Goal: Task Accomplishment & Management: Use online tool/utility

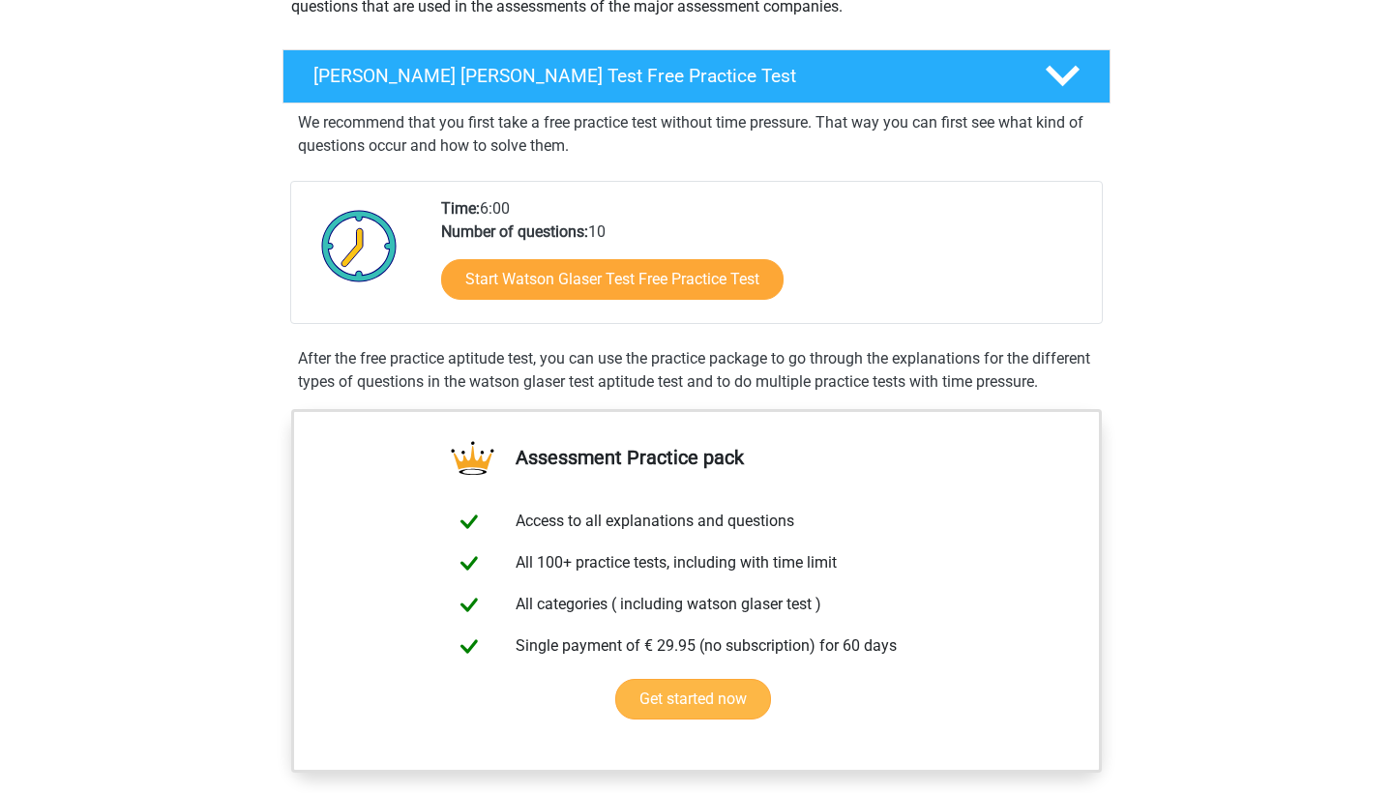
scroll to position [83, 0]
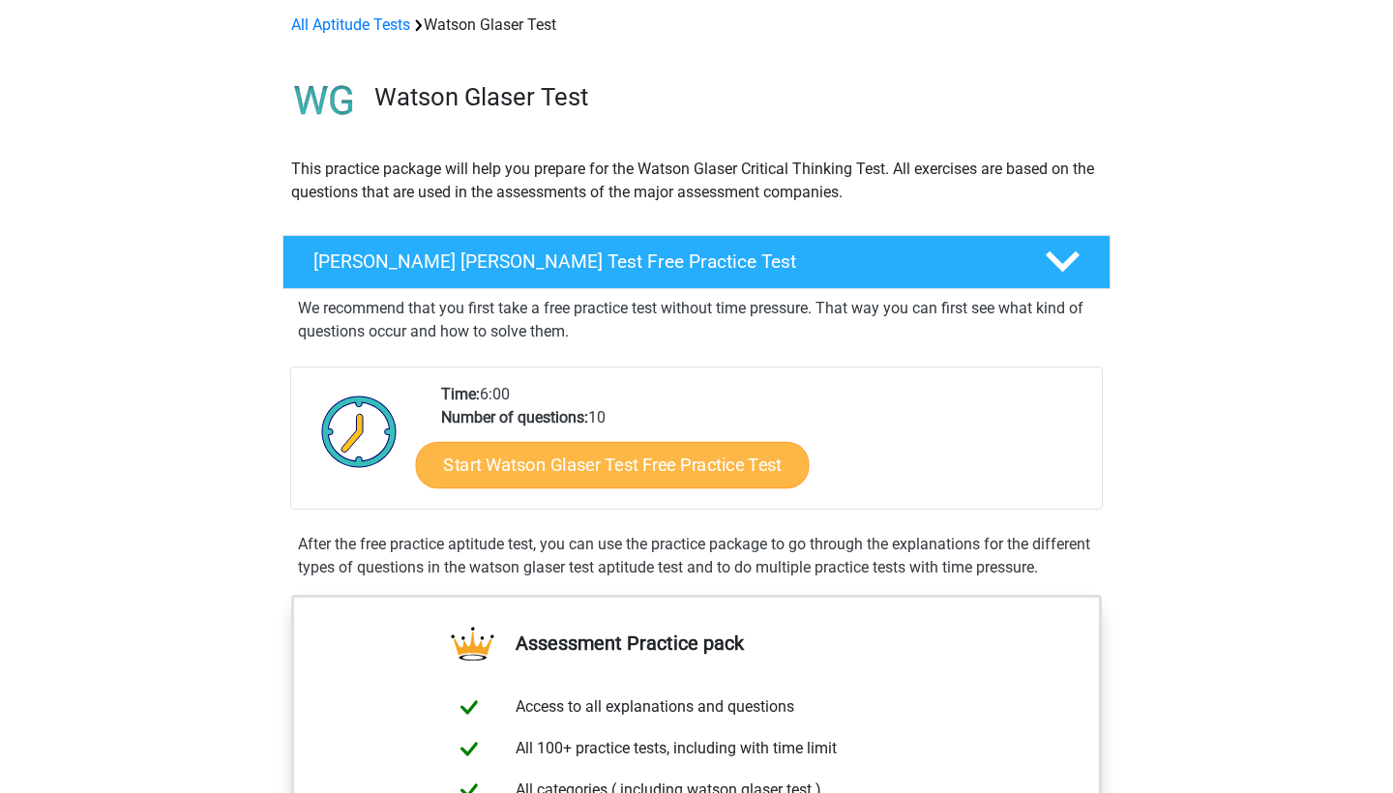
click at [487, 464] on link "Start Watson Glaser Test Free Practice Test" at bounding box center [613, 465] width 394 height 46
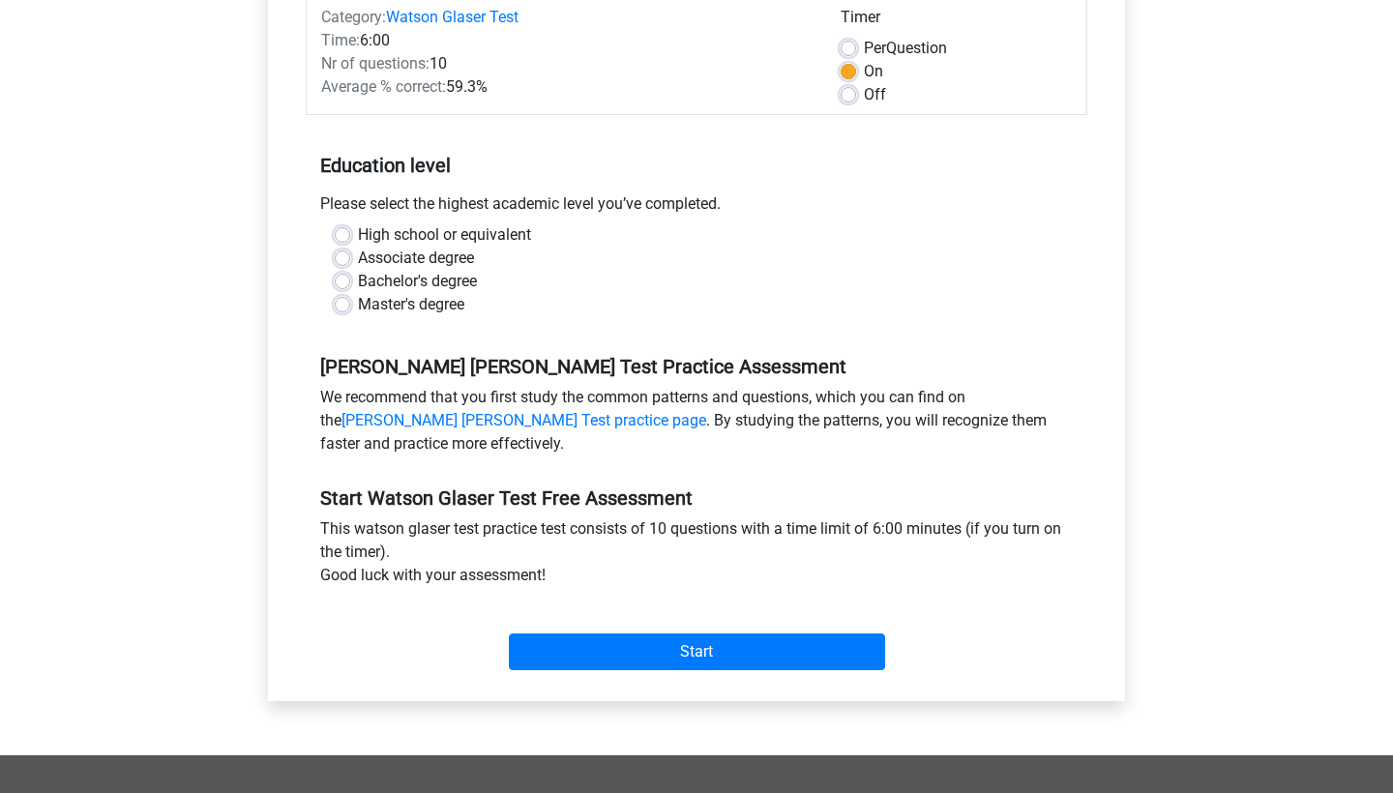
scroll to position [380, 0]
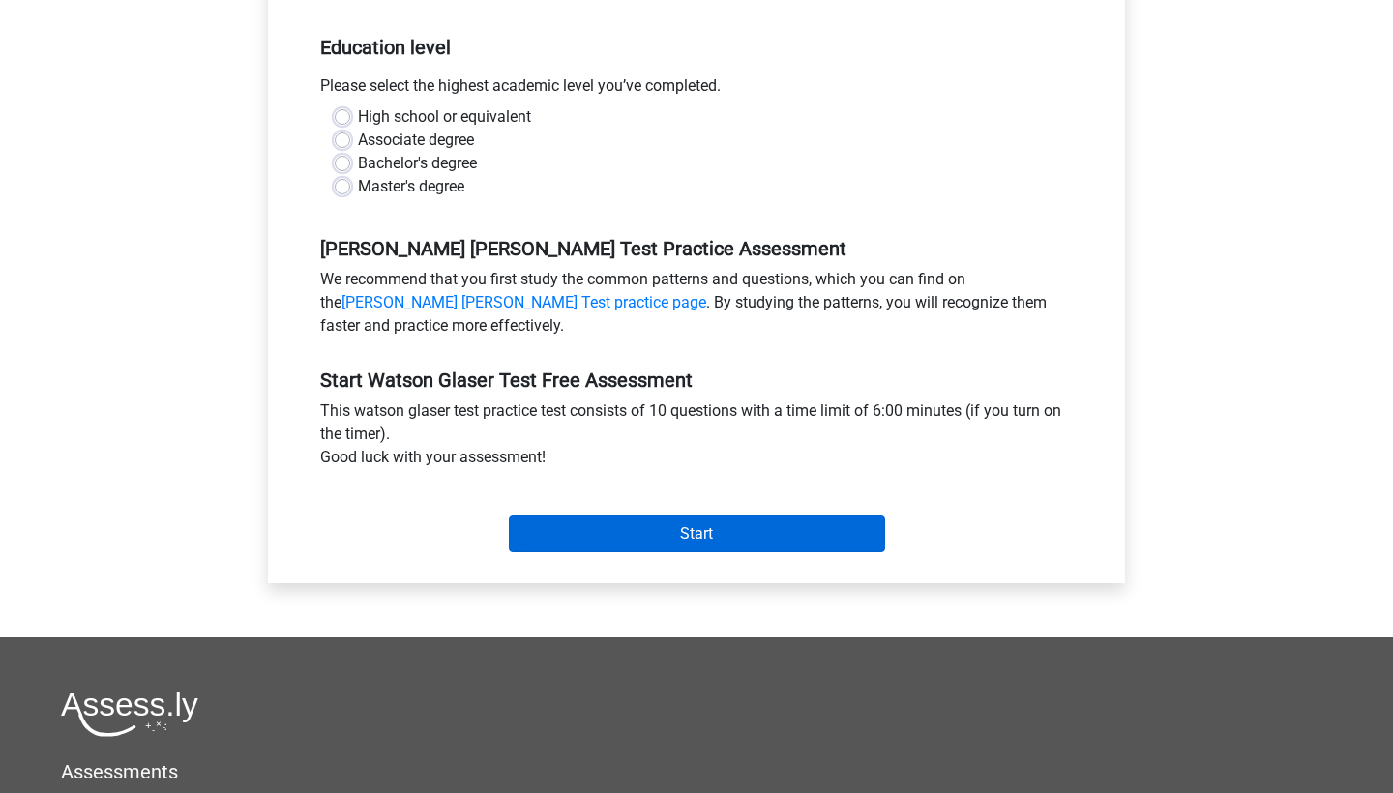
click at [552, 542] on input "Start" at bounding box center [697, 534] width 376 height 37
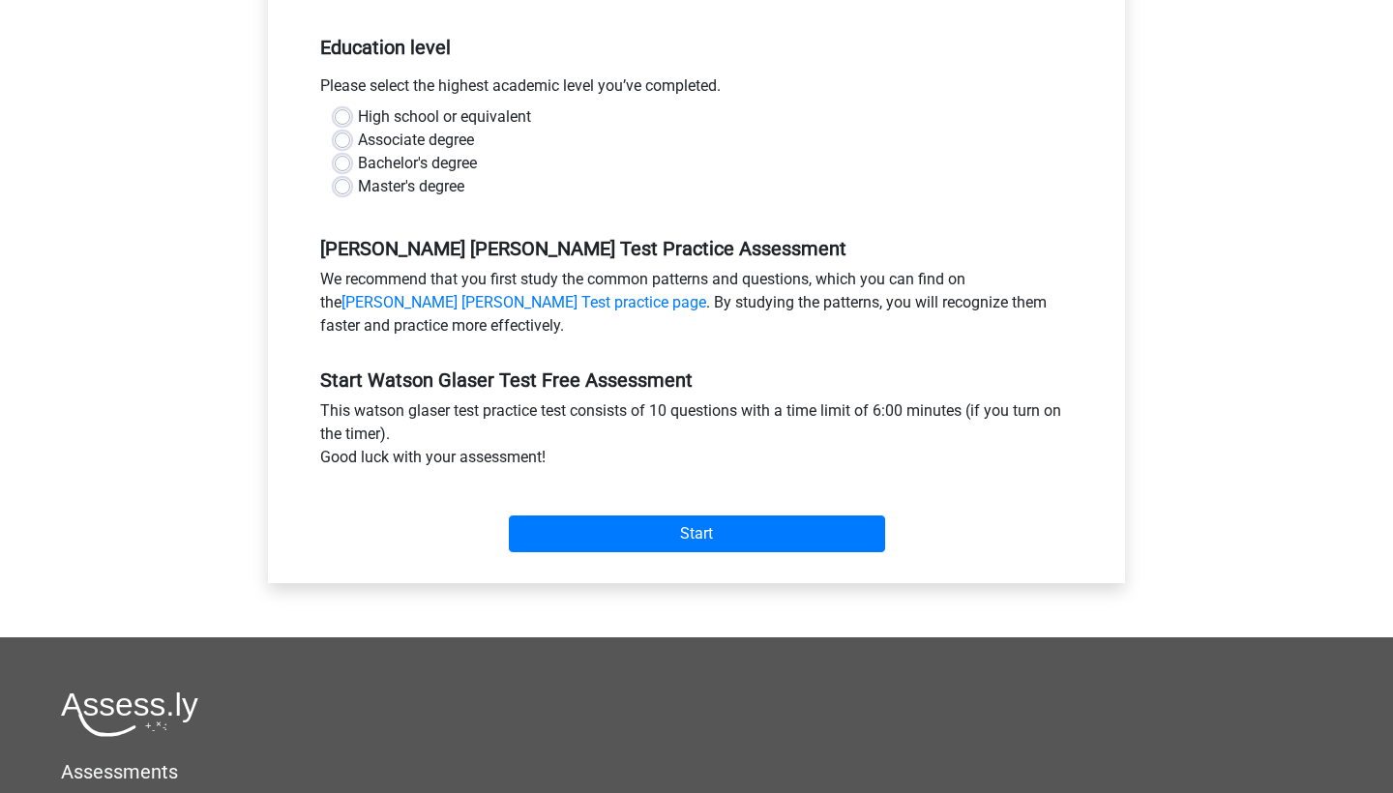
click at [381, 160] on label "Bachelor's degree" at bounding box center [417, 163] width 119 height 23
click at [350, 160] on input "Bachelor's degree" at bounding box center [342, 161] width 15 height 19
radio input "true"
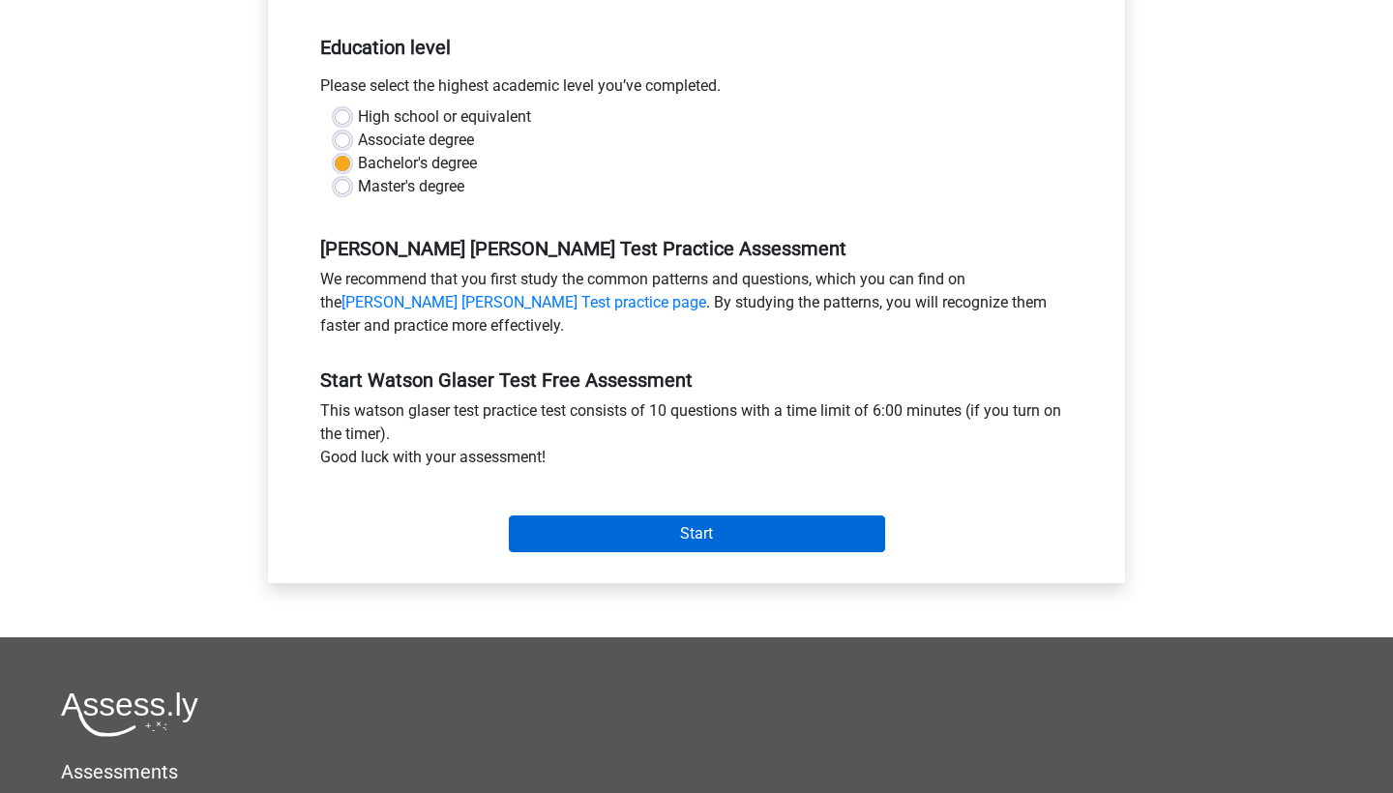
click at [614, 527] on input "Start" at bounding box center [697, 534] width 376 height 37
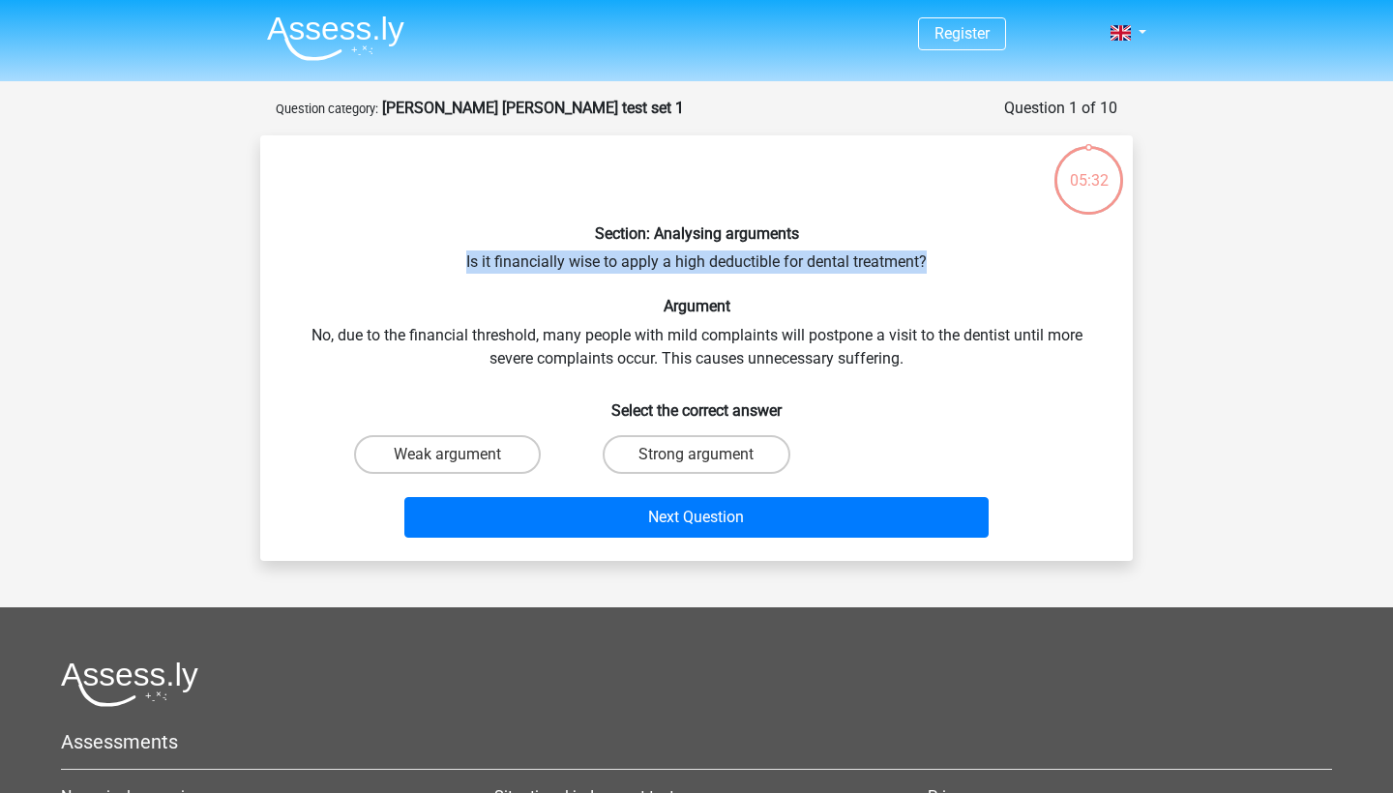
drag, startPoint x: 458, startPoint y: 259, endPoint x: 953, endPoint y: 268, distance: 494.3
click at [953, 268] on div "Section: Analysing arguments Is it financially wise to apply a high deductible …" at bounding box center [696, 348] width 857 height 395
copy div "Is it financially wise to apply a high deductible for dental treatment?"
click at [898, 382] on div "Section: Analysing arguments Is it financially wise to apply a high deductible …" at bounding box center [696, 348] width 857 height 395
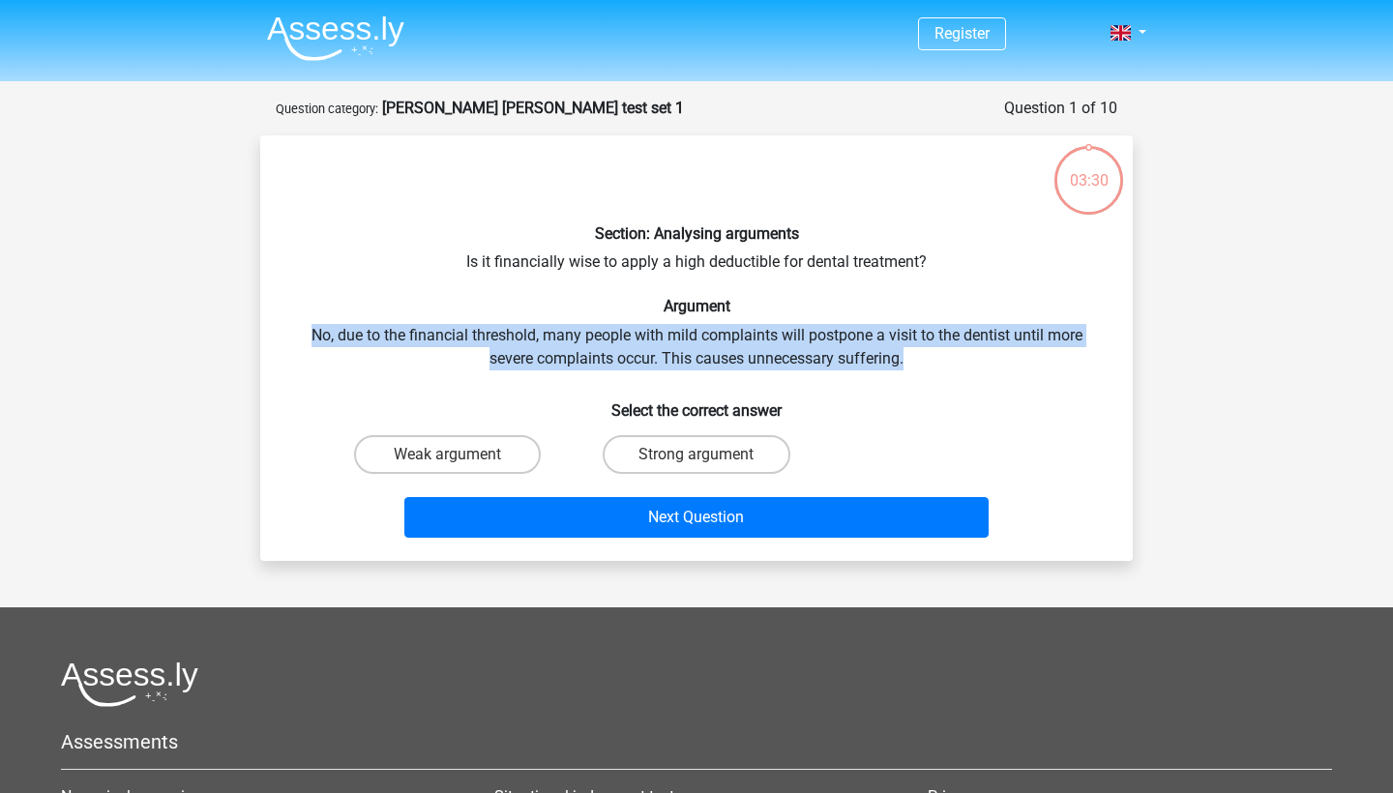
drag, startPoint x: 920, startPoint y: 353, endPoint x: 250, endPoint y: 329, distance: 670.7
click at [250, 329] on div "03:30 Question 1 of 10 Question category: watson glaser test set 1 Section: Ana…" at bounding box center [696, 329] width 903 height 464
copy div "No, due to the financial threshold, many people with mild complaints will postp…"
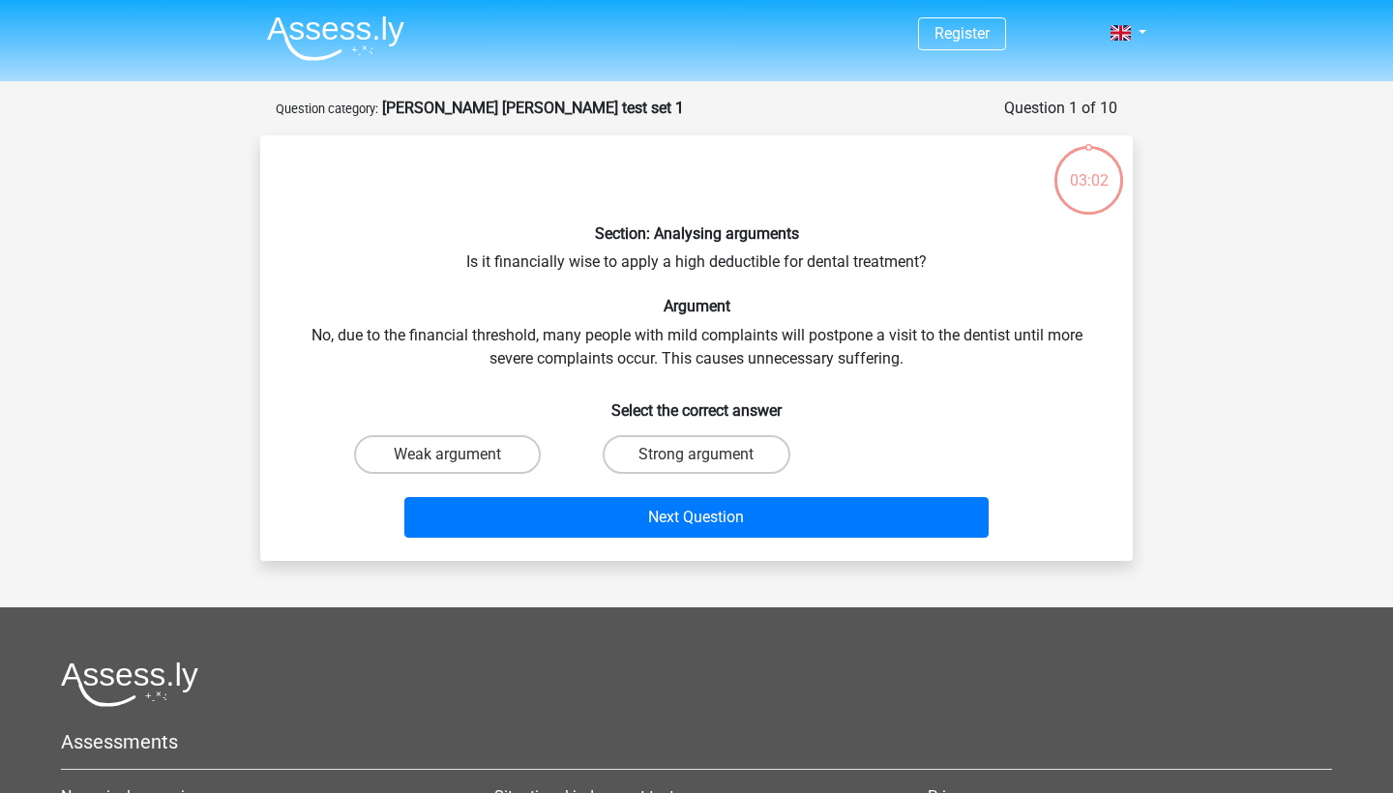
click at [602, 381] on div "Section: Analysing arguments Is it financially wise to apply a high deductible …" at bounding box center [696, 348] width 857 height 395
click at [648, 445] on label "Strong argument" at bounding box center [696, 454] width 187 height 39
click at [696, 455] on input "Strong argument" at bounding box center [702, 461] width 13 height 13
radio input "true"
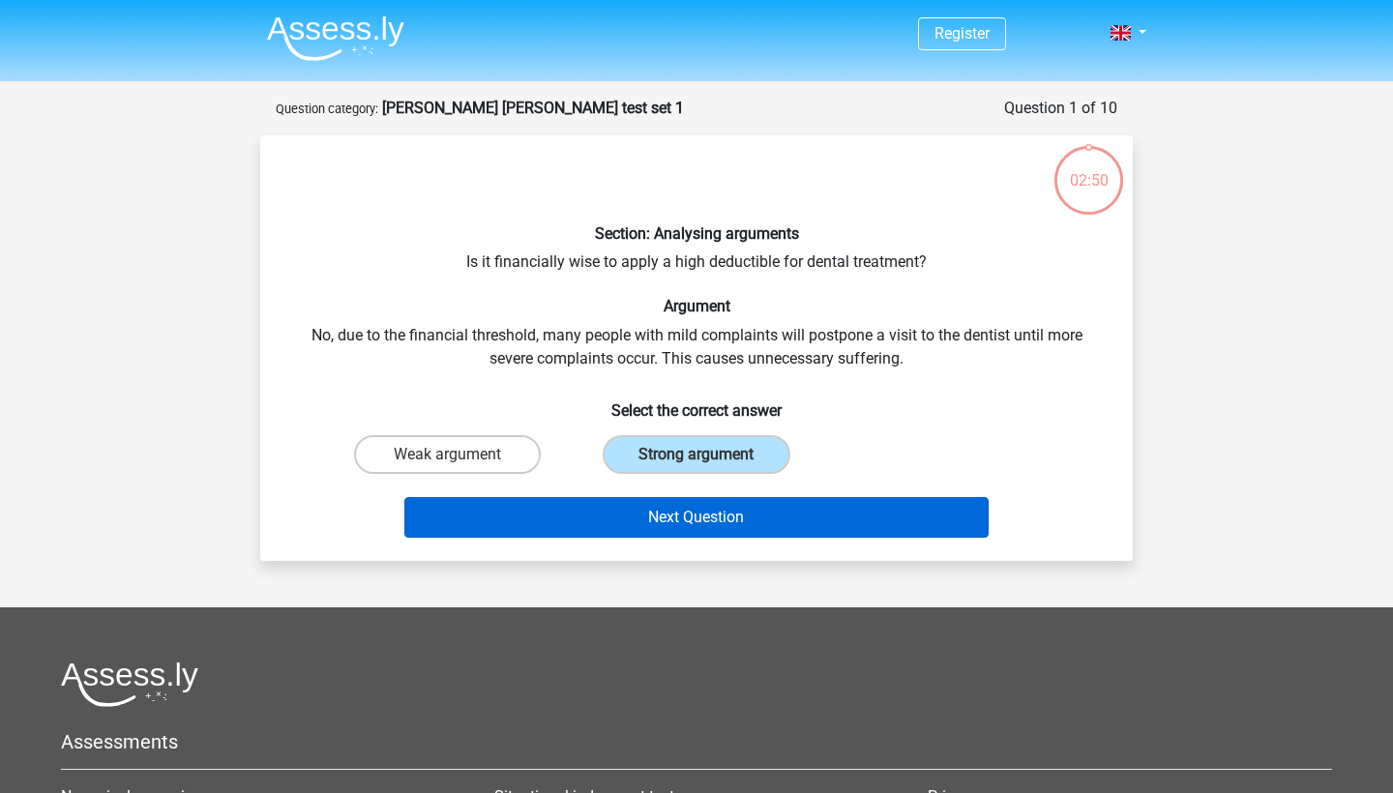
click at [674, 517] on button "Next Question" at bounding box center [696, 517] width 585 height 41
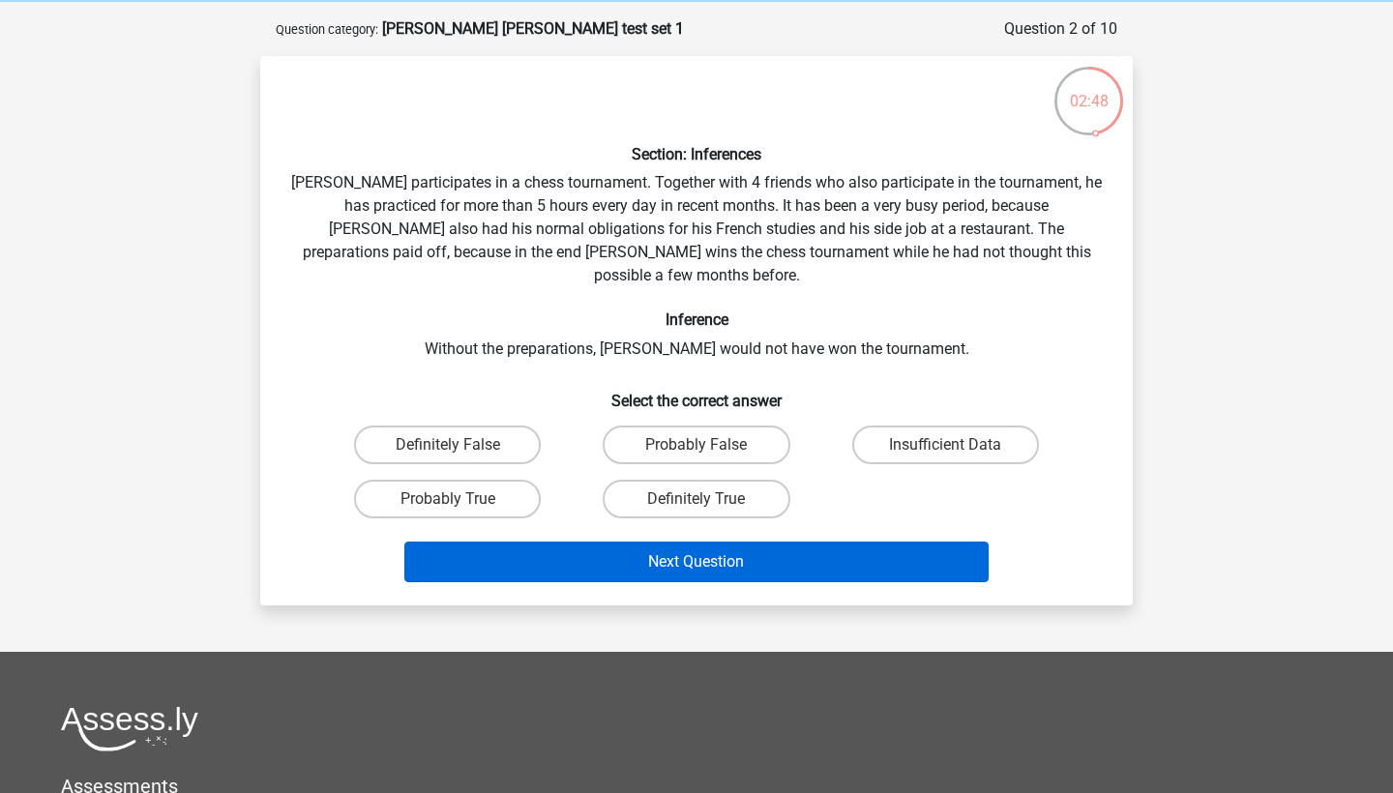
scroll to position [75, 0]
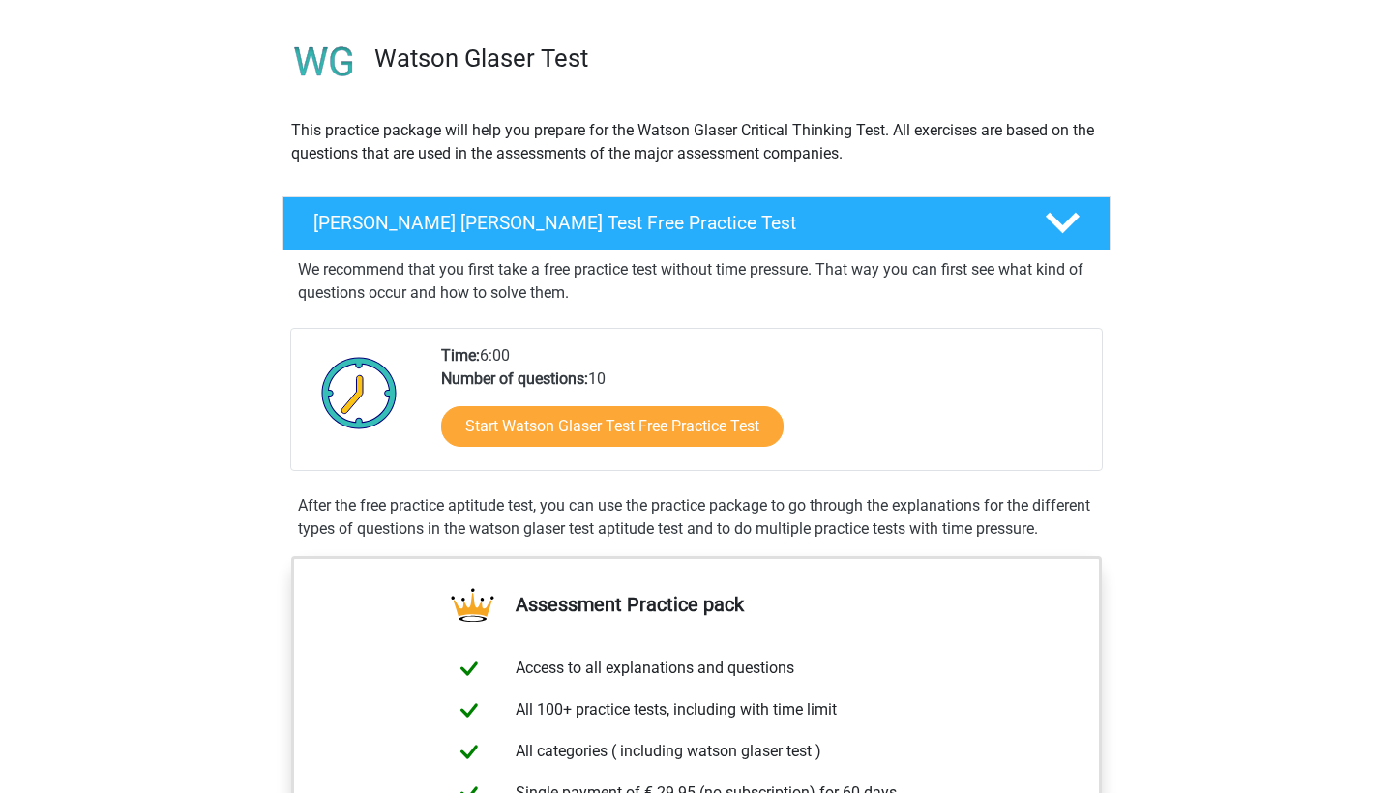
scroll to position [122, 0]
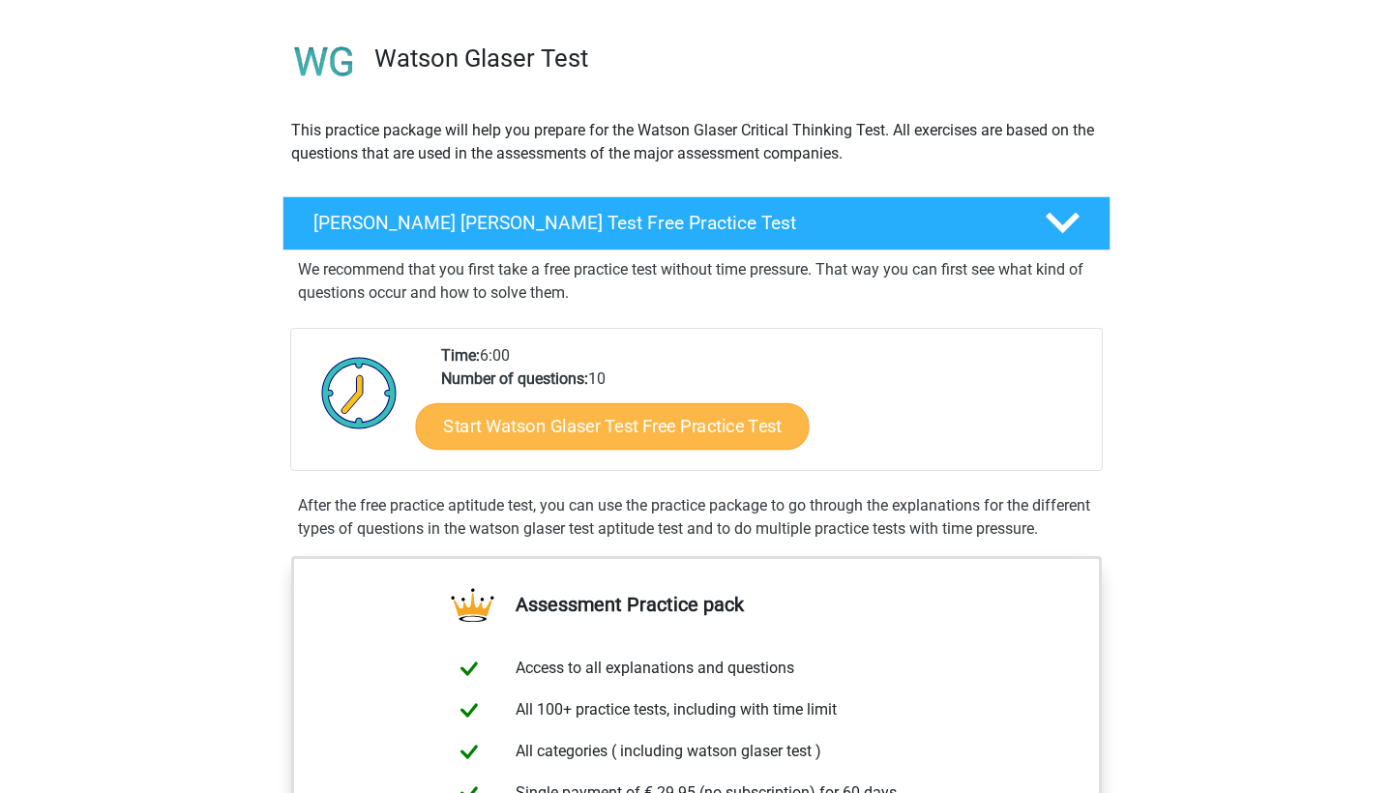
click at [606, 440] on link "Start Watson Glaser Test Free Practice Test" at bounding box center [613, 426] width 394 height 46
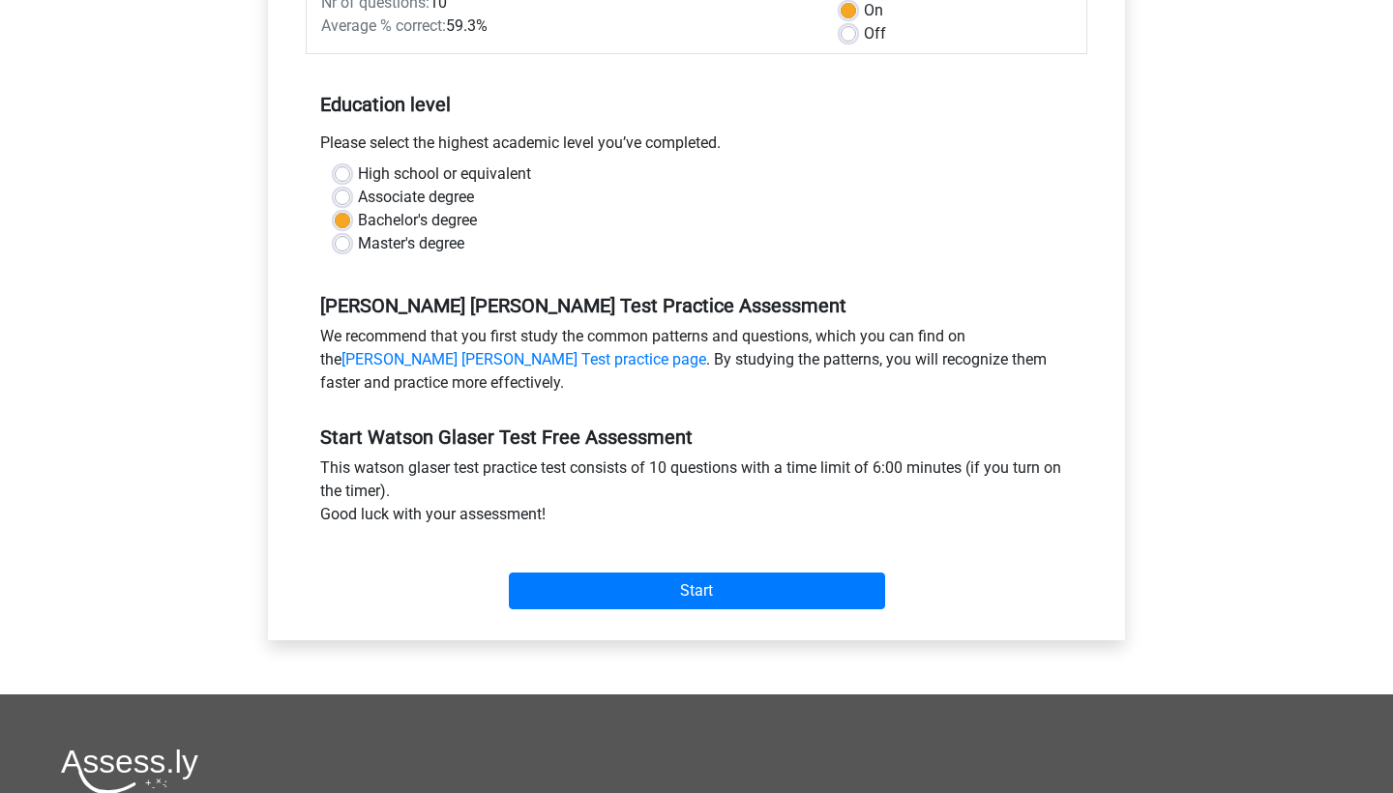
scroll to position [540, 0]
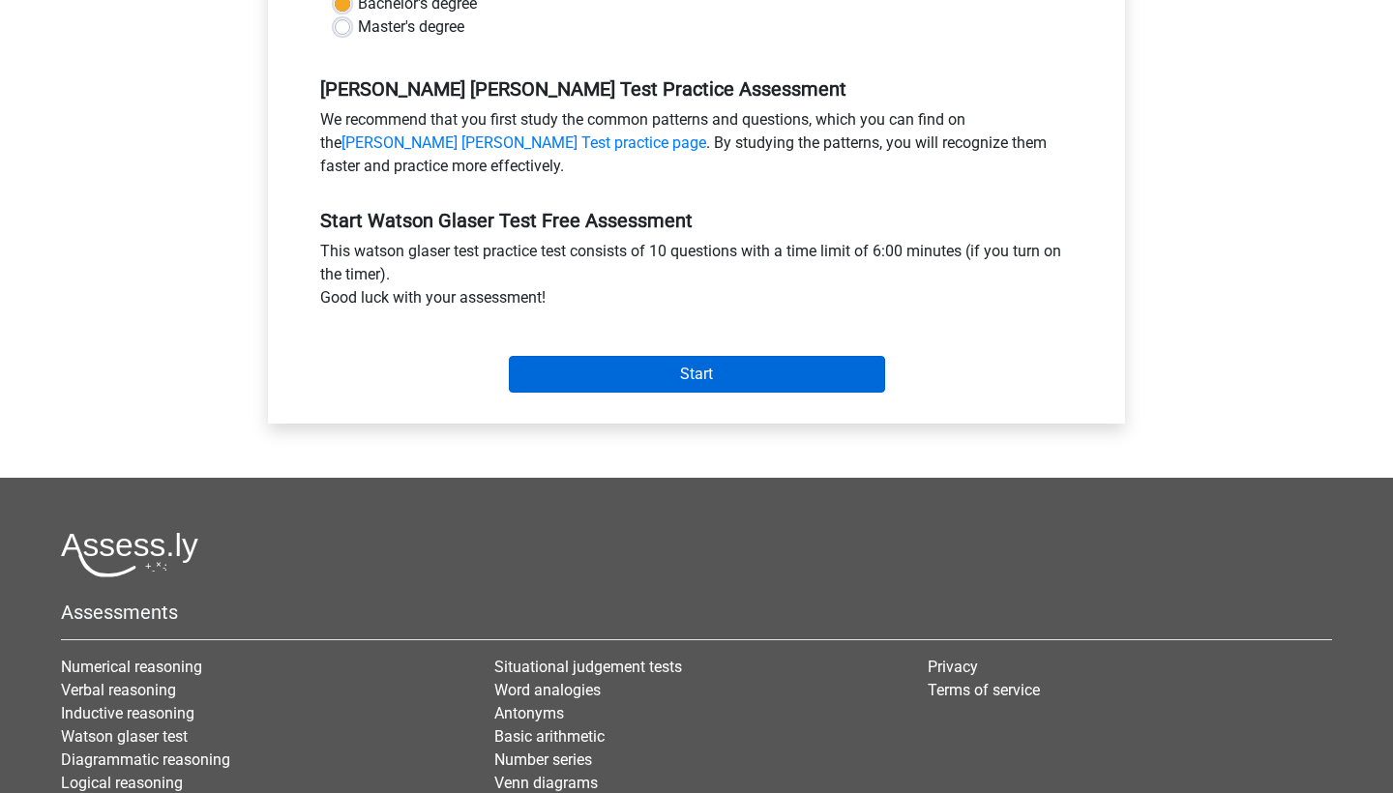
click at [603, 383] on input "Start" at bounding box center [697, 374] width 376 height 37
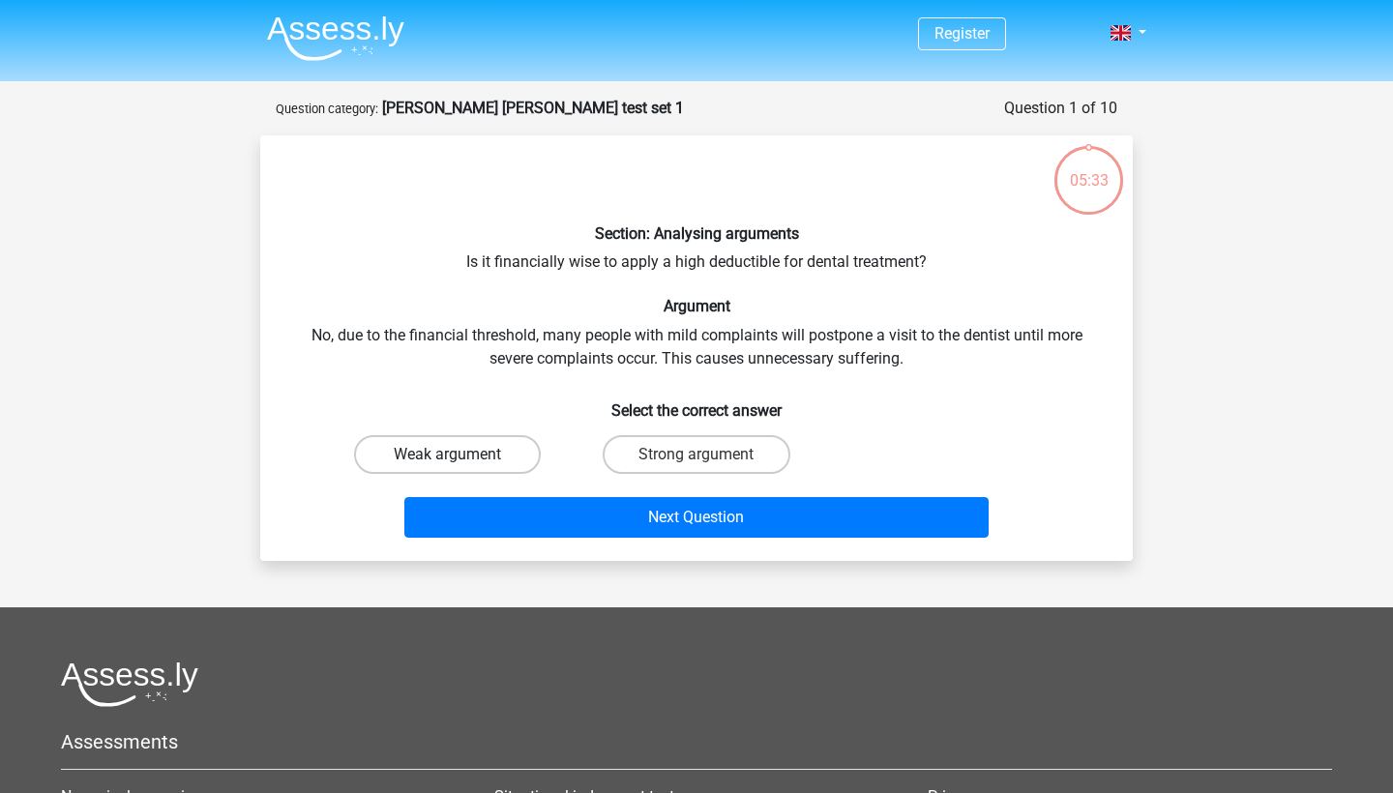
click at [529, 449] on label "Weak argument" at bounding box center [447, 454] width 187 height 39
click at [460, 455] on input "Weak argument" at bounding box center [454, 461] width 13 height 13
radio input "true"
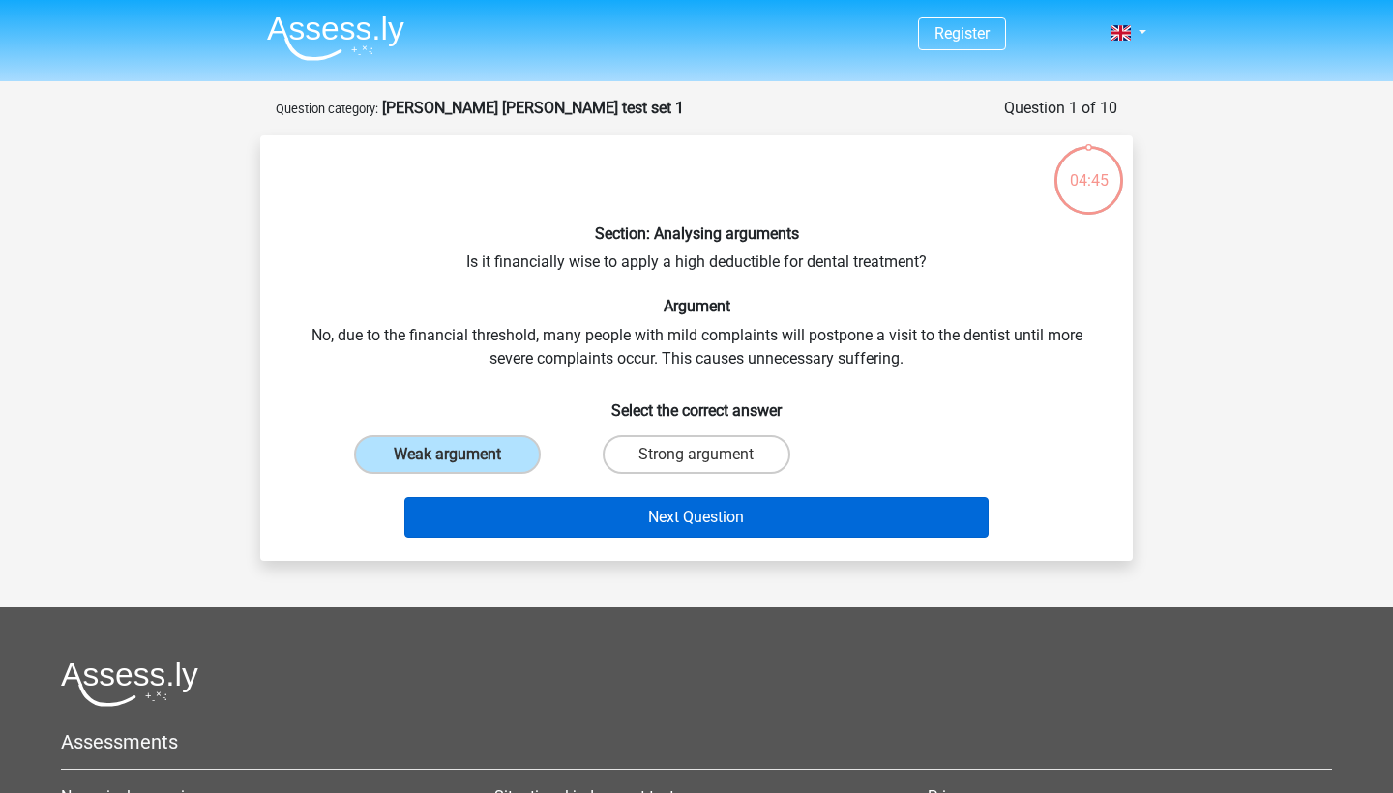
click at [908, 527] on button "Next Question" at bounding box center [696, 517] width 585 height 41
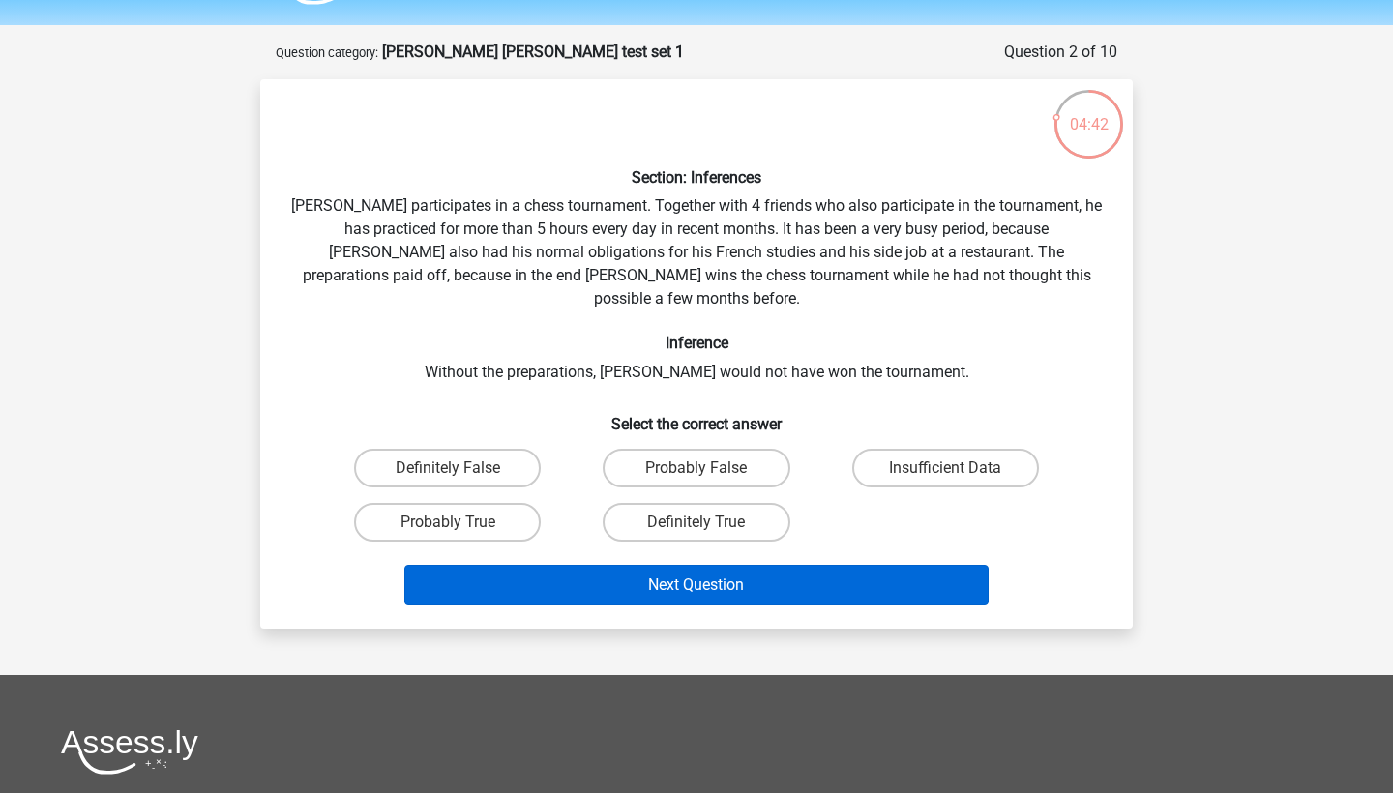
scroll to position [53, 0]
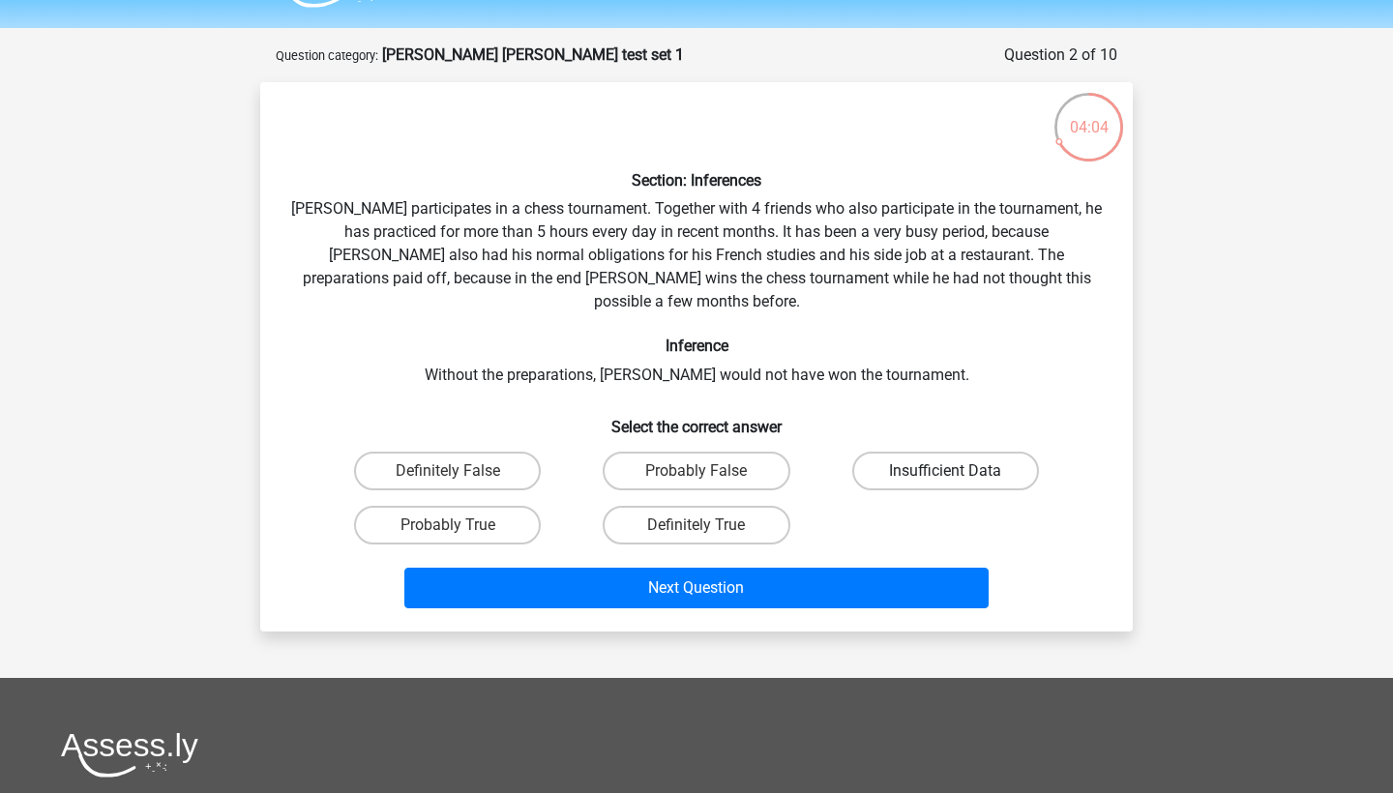
click at [908, 453] on label "Insufficient Data" at bounding box center [945, 471] width 187 height 39
click at [945, 471] on input "Insufficient Data" at bounding box center [951, 477] width 13 height 13
radio input "true"
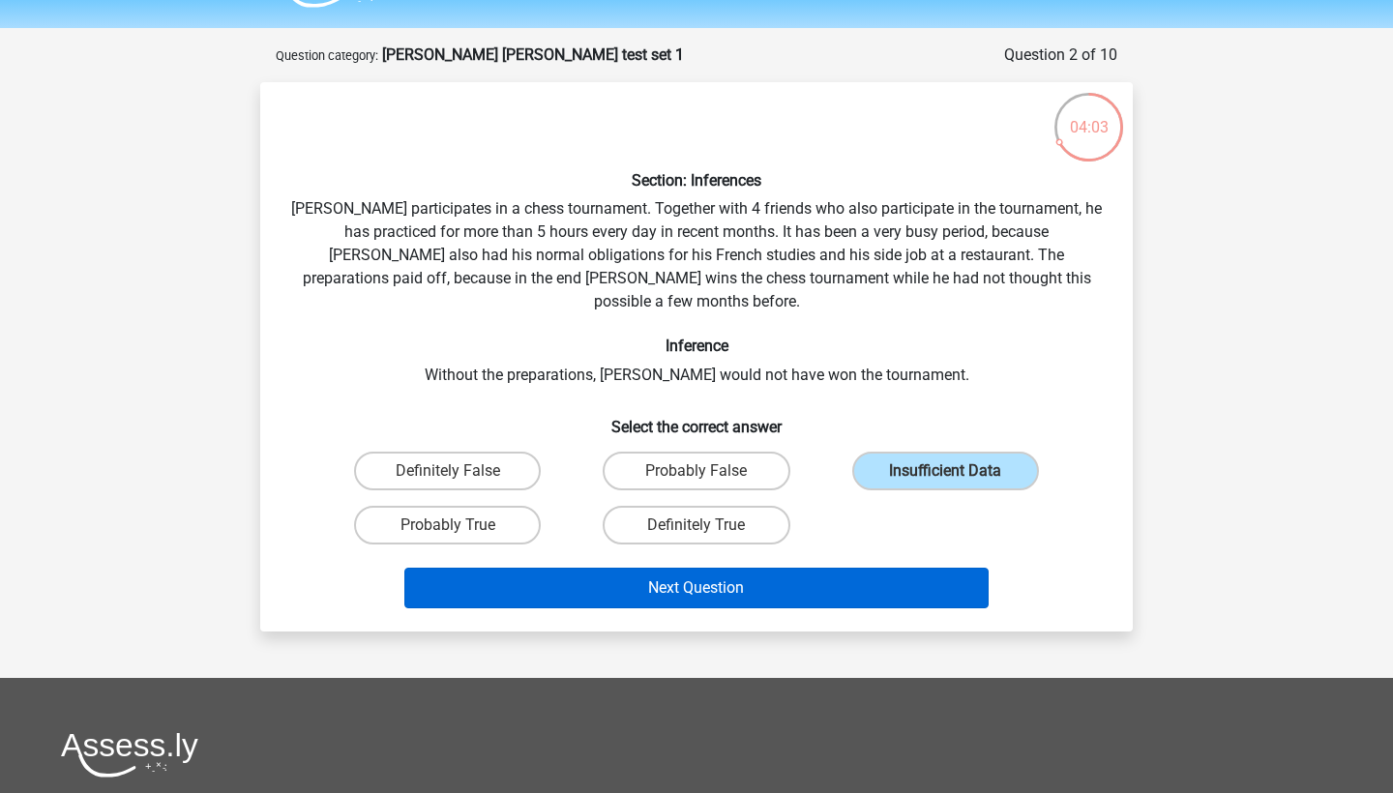
click at [881, 568] on button "Next Question" at bounding box center [696, 588] width 585 height 41
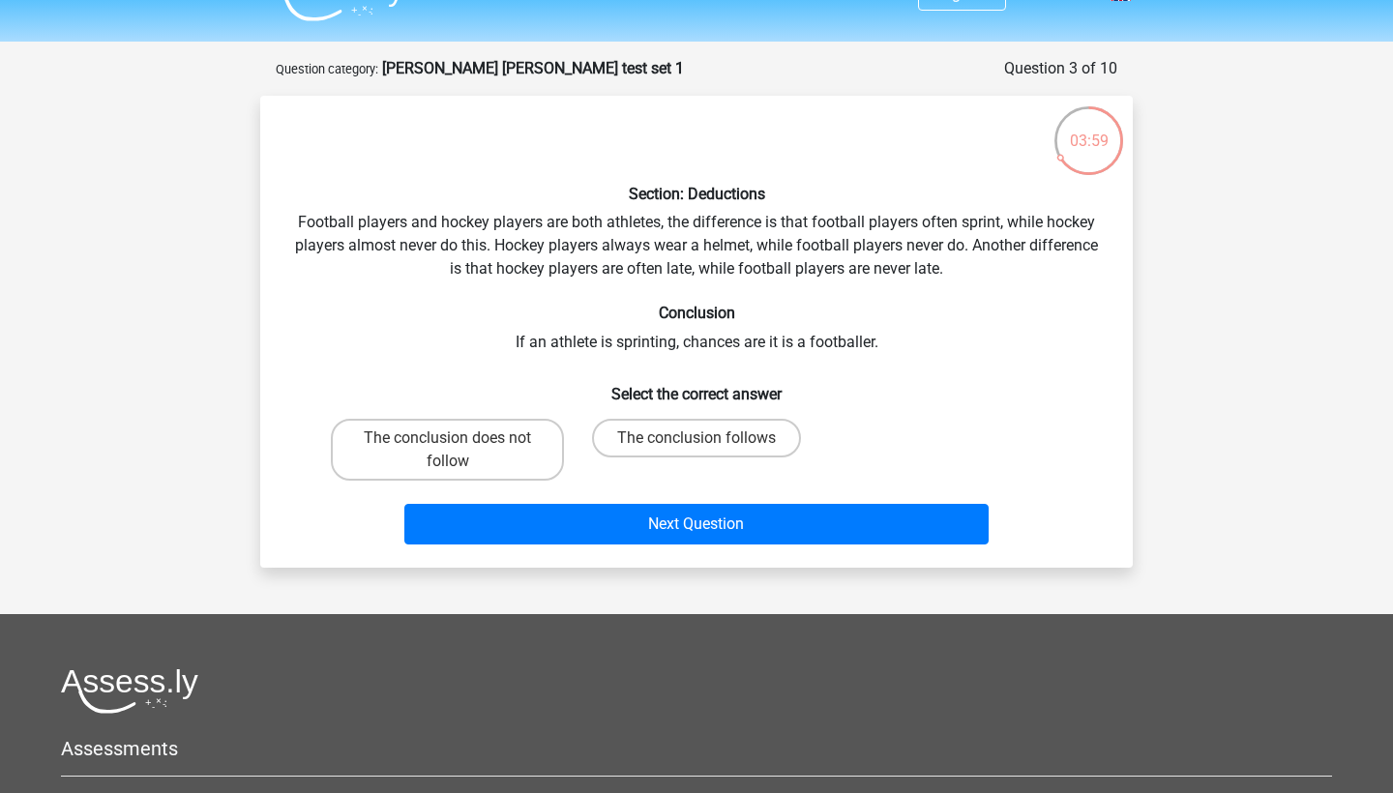
scroll to position [34, 0]
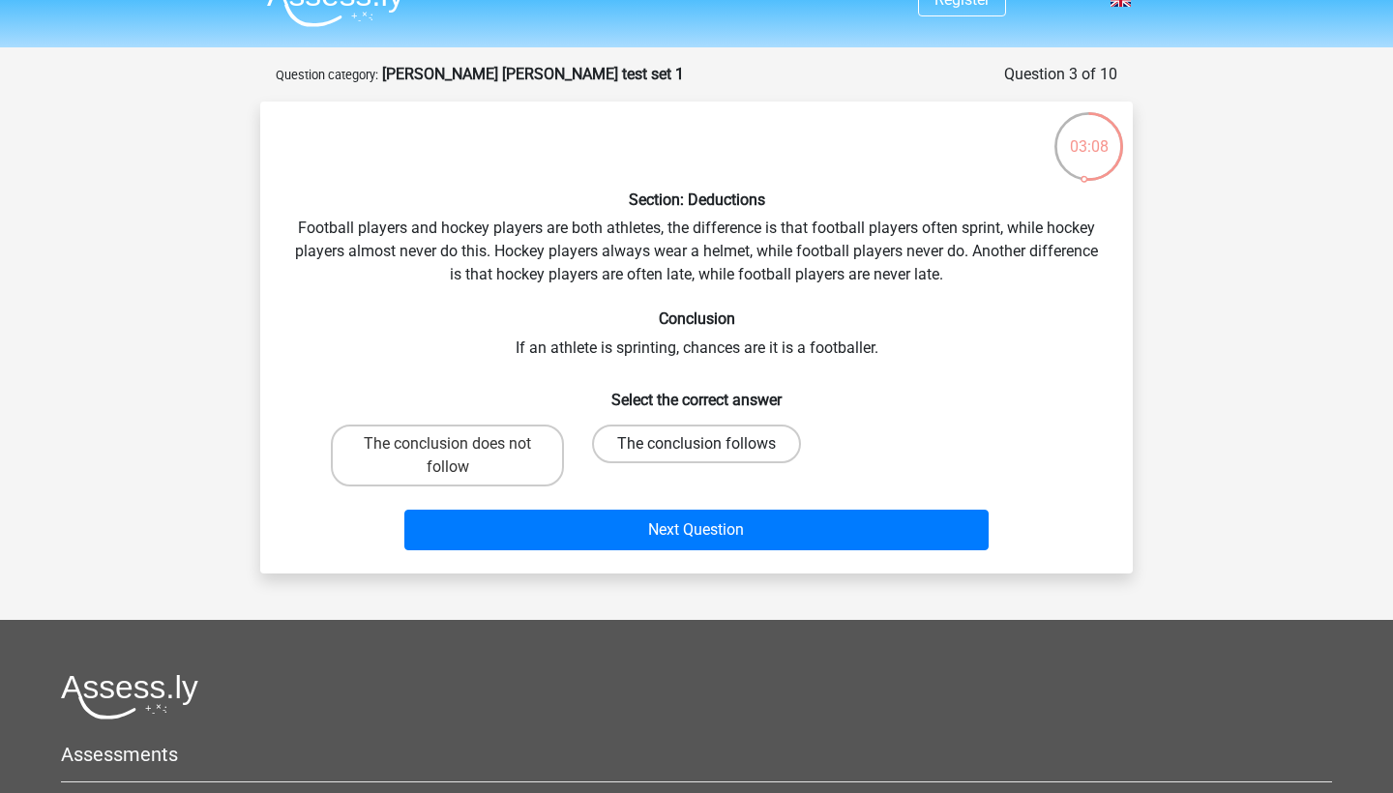
click at [750, 431] on label "The conclusion follows" at bounding box center [696, 444] width 209 height 39
click at [709, 444] on input "The conclusion follows" at bounding box center [702, 450] width 13 height 13
radio input "true"
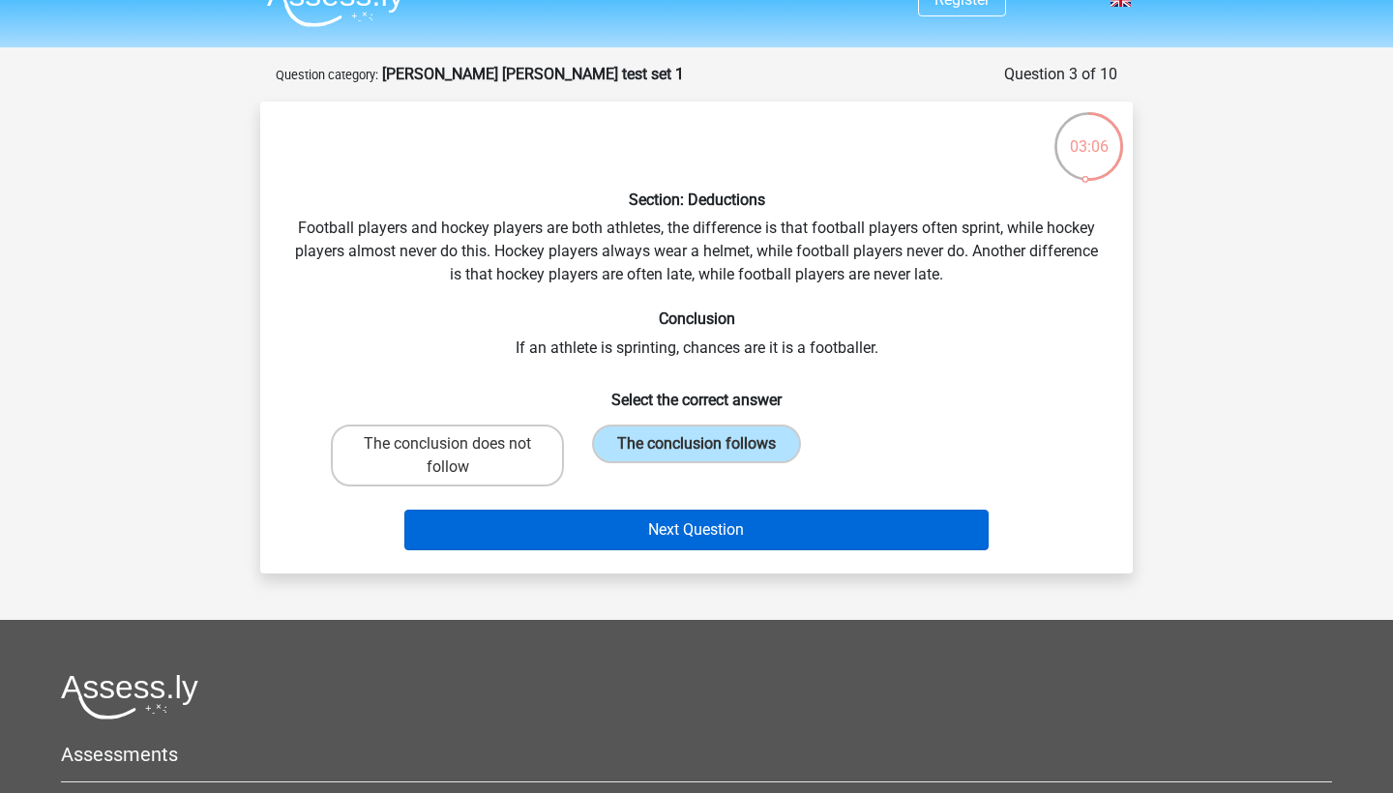
click at [762, 525] on button "Next Question" at bounding box center [696, 530] width 585 height 41
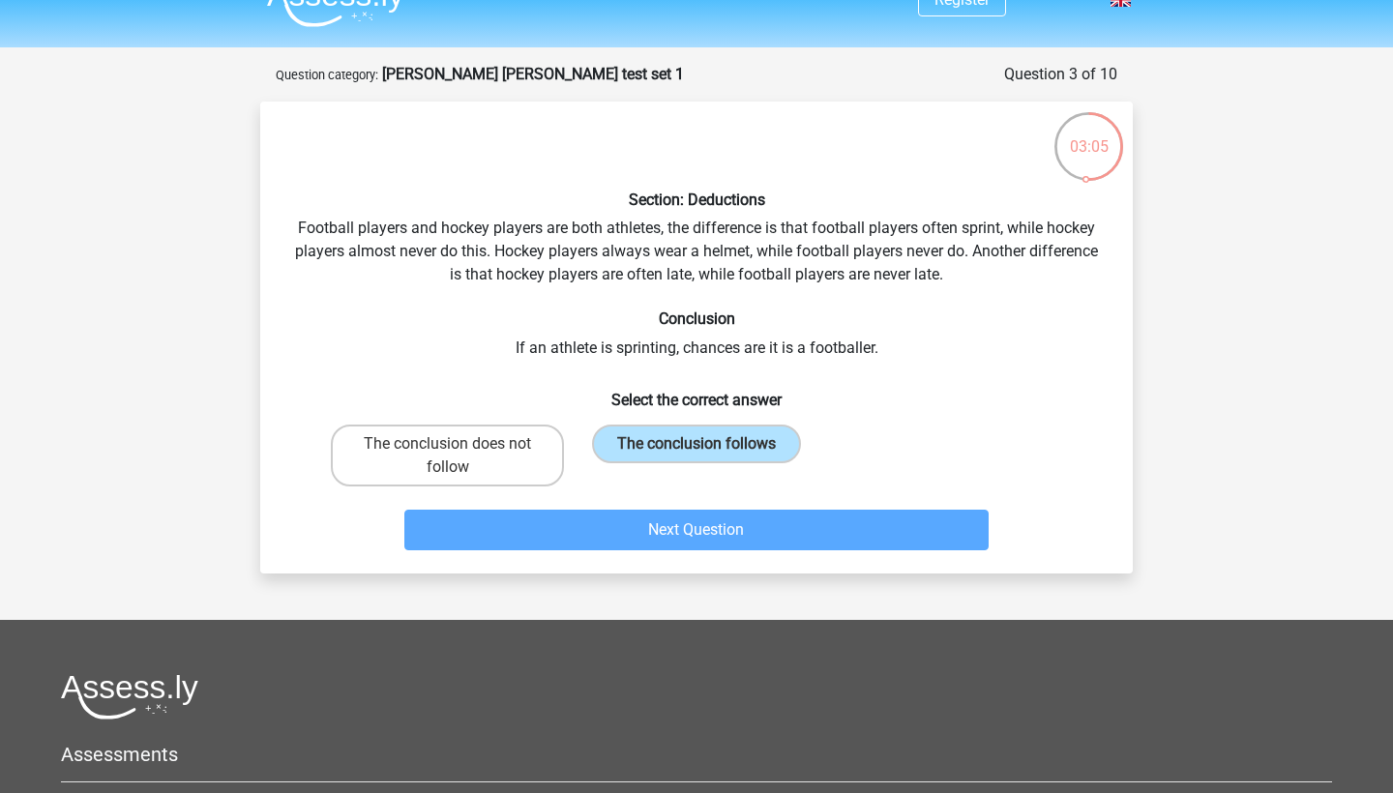
scroll to position [97, 0]
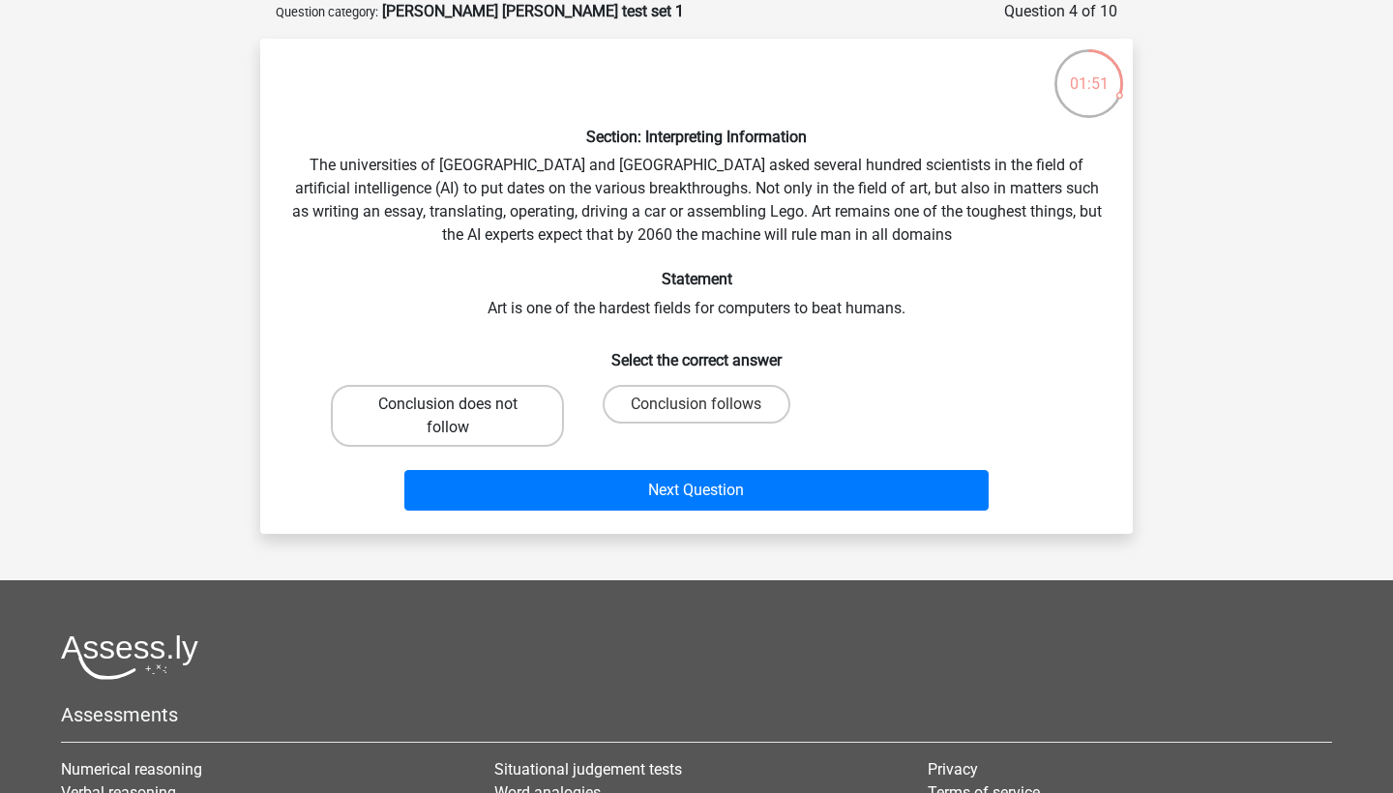
click at [543, 405] on label "Conclusion does not follow" at bounding box center [447, 416] width 233 height 62
click at [460, 405] on input "Conclusion does not follow" at bounding box center [454, 410] width 13 height 13
radio input "true"
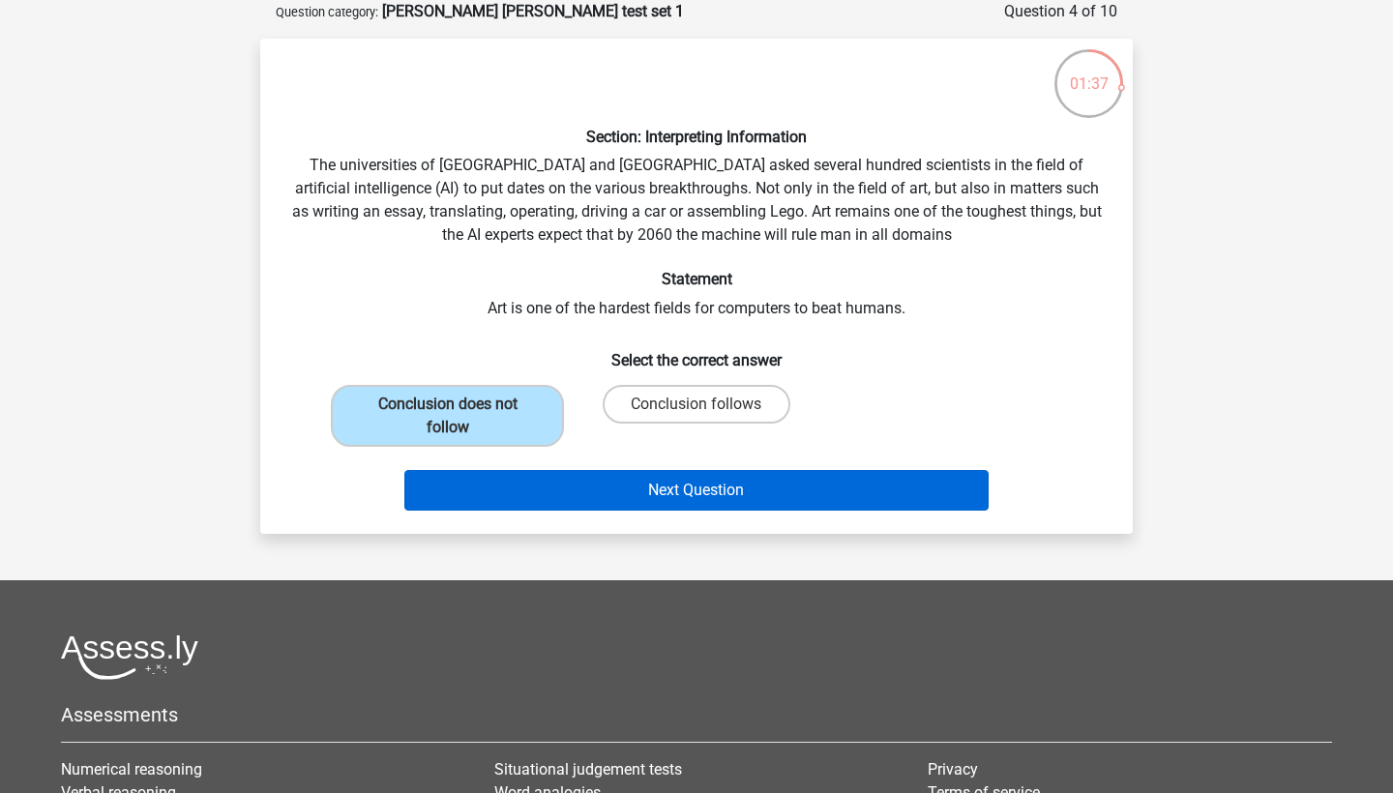
click at [661, 504] on button "Next Question" at bounding box center [696, 490] width 585 height 41
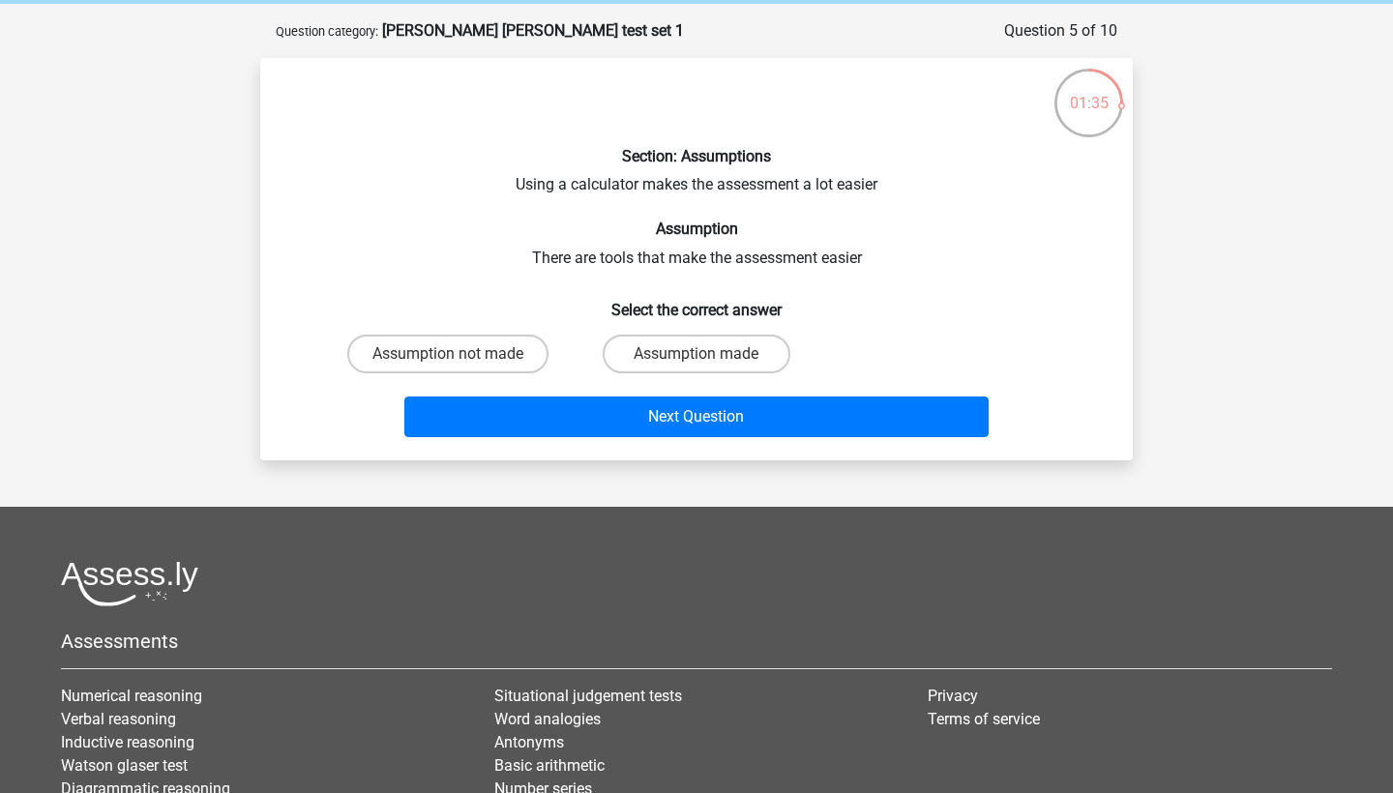
scroll to position [75, 0]
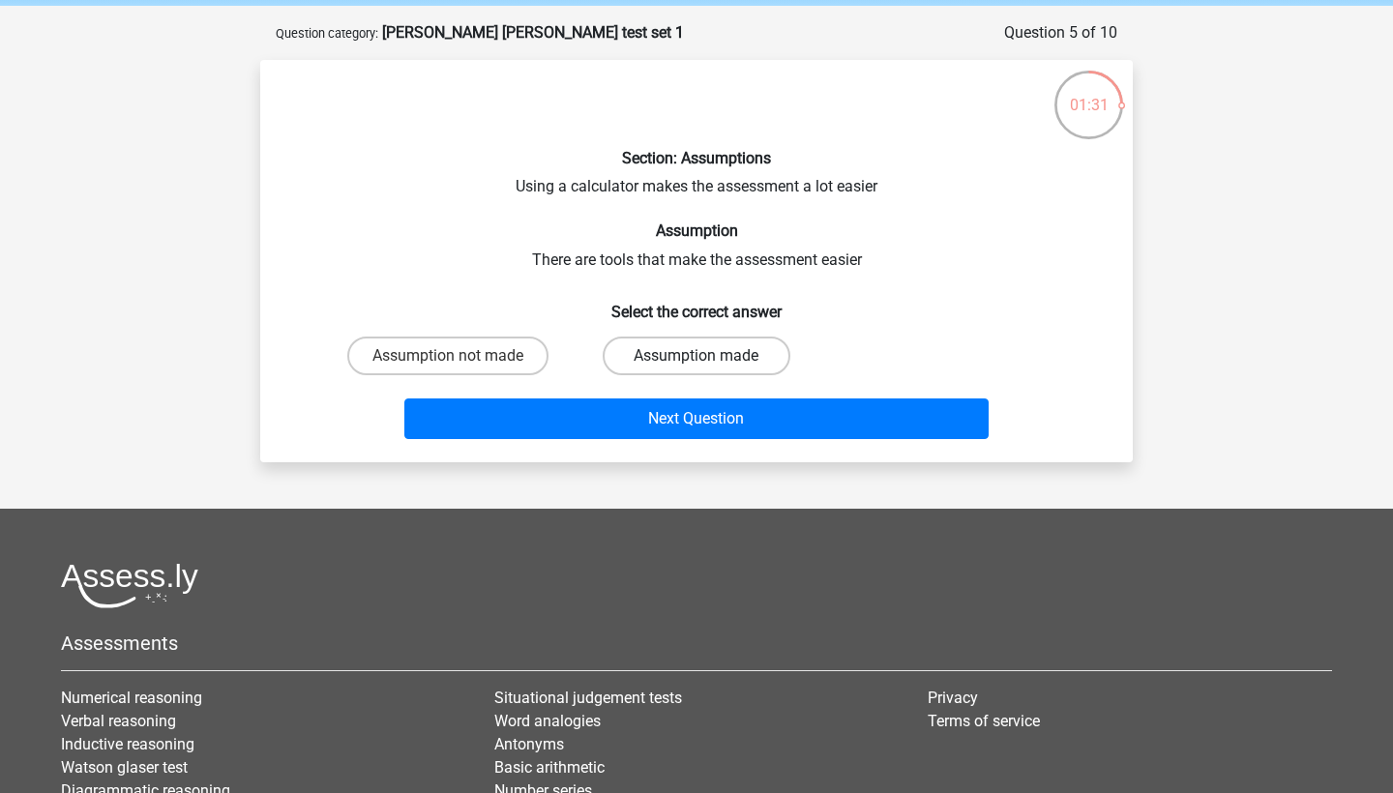
click at [661, 360] on label "Assumption made" at bounding box center [696, 356] width 187 height 39
click at [696, 360] on input "Assumption made" at bounding box center [702, 362] width 13 height 13
radio input "true"
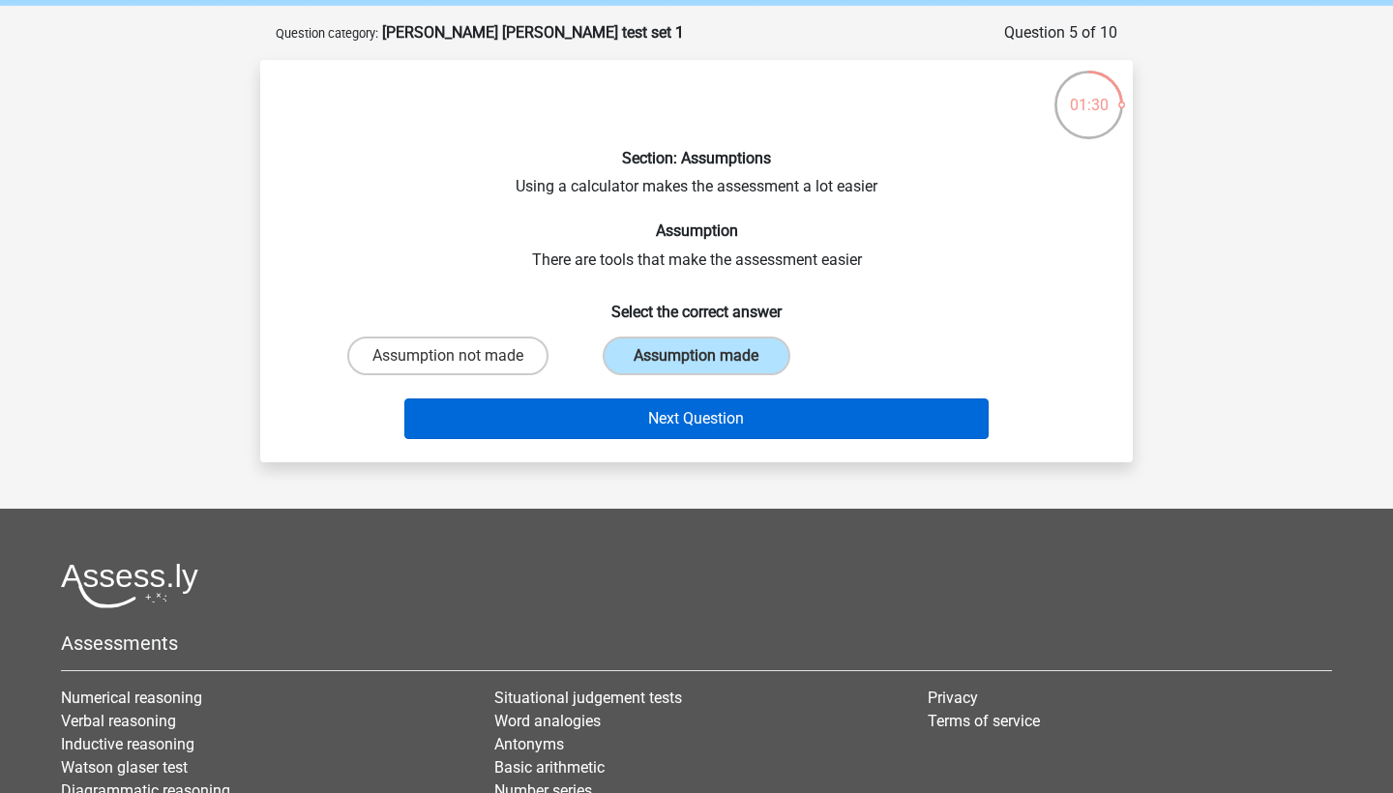
click at [666, 413] on button "Next Question" at bounding box center [696, 418] width 585 height 41
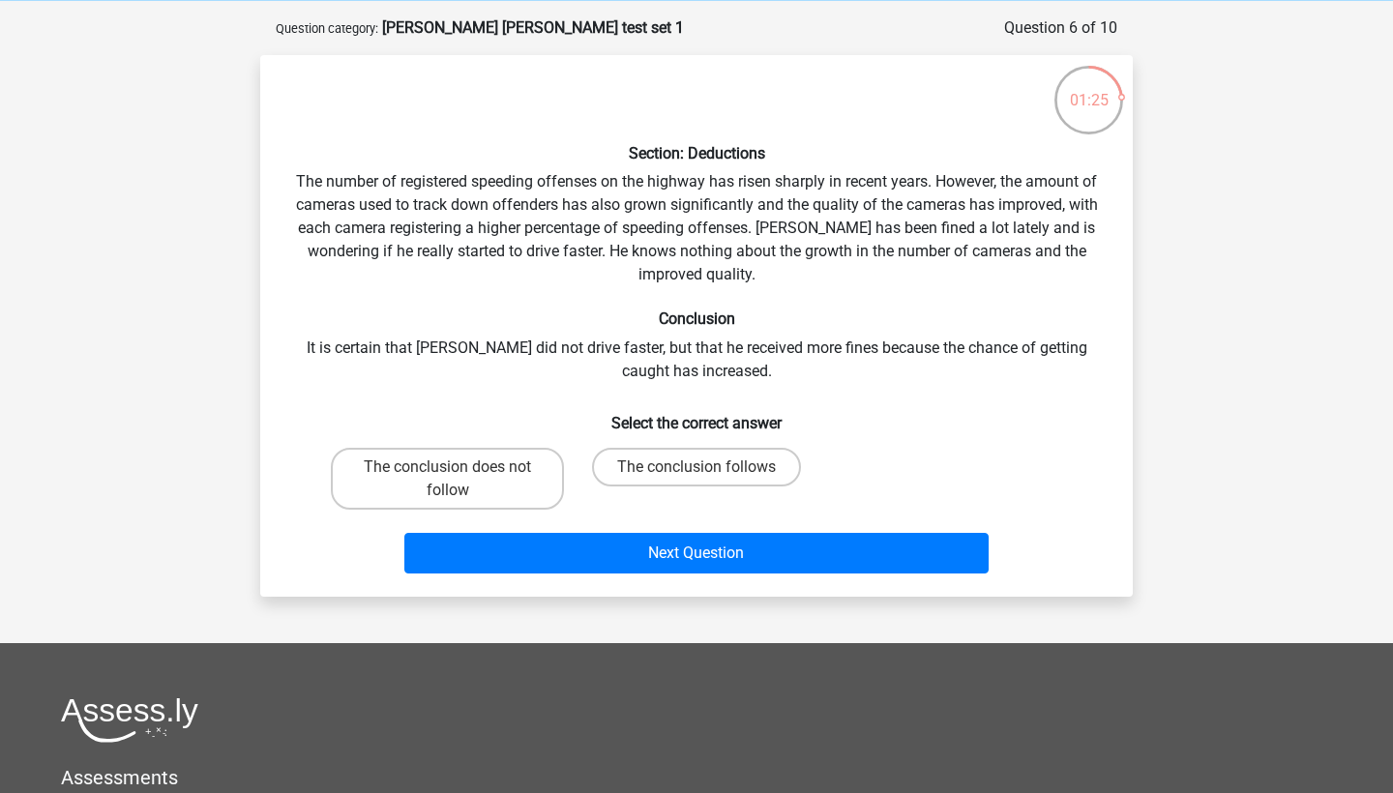
scroll to position [74, 0]
